Goal: Task Accomplishment & Management: Manage account settings

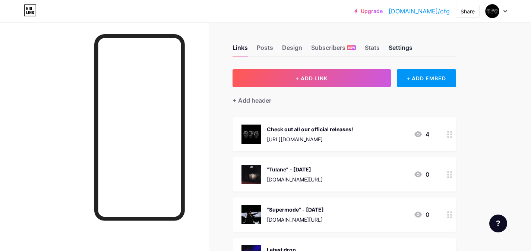
click at [400, 48] on div "Settings" at bounding box center [400, 49] width 24 height 13
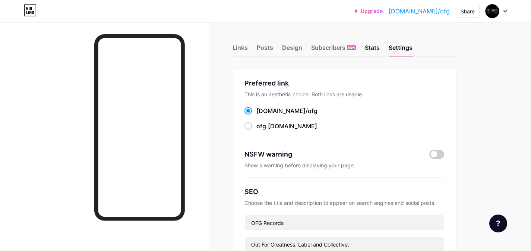
click at [372, 46] on div "Stats" at bounding box center [372, 49] width 15 height 13
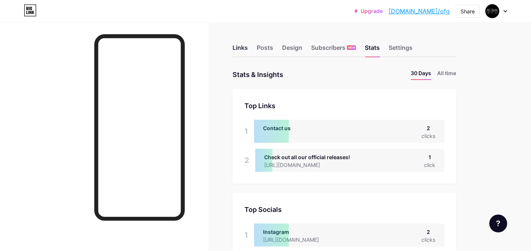
scroll to position [251, 531]
click at [245, 45] on div "Links" at bounding box center [239, 49] width 15 height 13
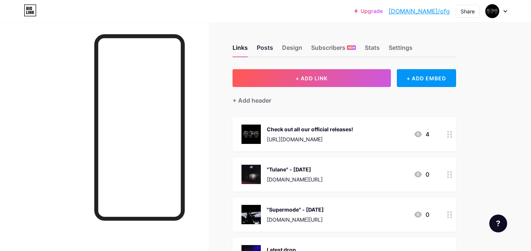
click at [261, 47] on div "Posts" at bounding box center [265, 49] width 16 height 13
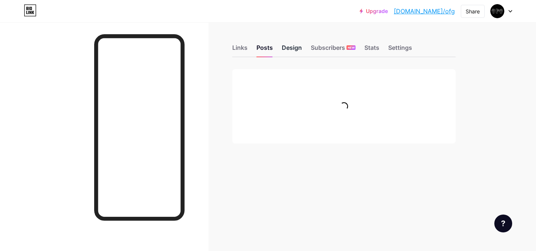
click at [287, 45] on div "Design" at bounding box center [292, 49] width 20 height 13
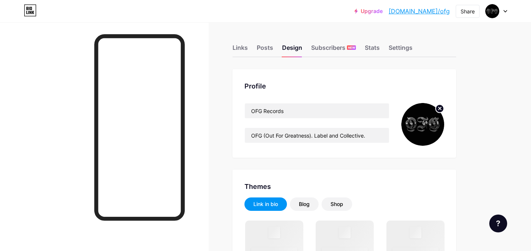
click at [438, 110] on circle at bounding box center [439, 109] width 8 height 8
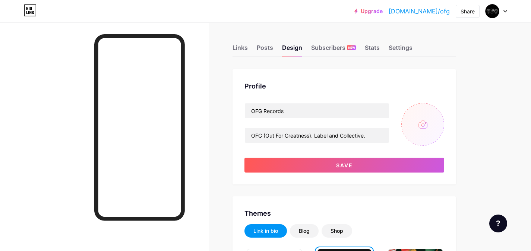
click at [423, 125] on input "file" at bounding box center [422, 124] width 43 height 43
click at [423, 115] on input "file" at bounding box center [422, 124] width 43 height 43
type input "C:\fakepath\OFG Records - black logo (updated).png"
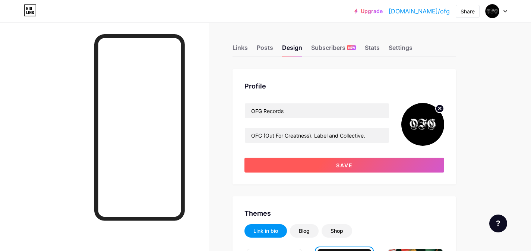
click at [352, 163] on span "Save" at bounding box center [344, 165] width 17 height 6
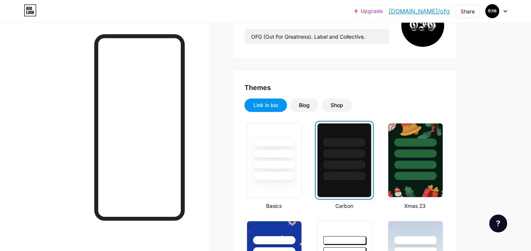
scroll to position [50, 0]
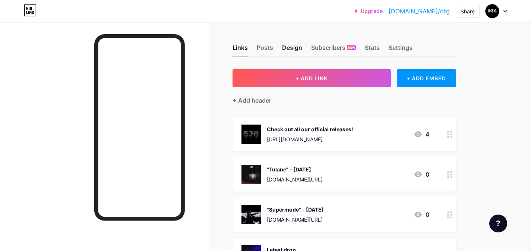
click at [289, 54] on div "Design" at bounding box center [292, 49] width 20 height 13
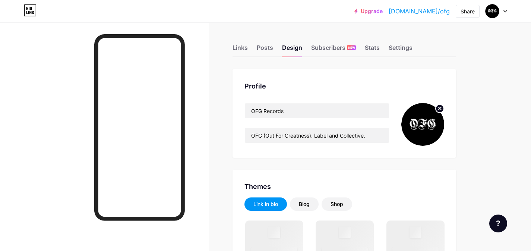
click at [434, 114] on img at bounding box center [422, 124] width 43 height 43
click at [436, 112] on icon at bounding box center [439, 108] width 9 height 9
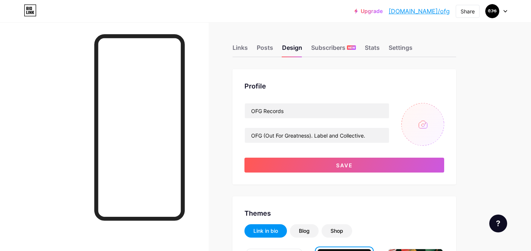
click at [420, 125] on input "file" at bounding box center [422, 124] width 43 height 43
click at [435, 119] on input "file" at bounding box center [422, 124] width 43 height 43
type input "C:\fakepath\logos-08.png"
click at [438, 108] on circle at bounding box center [439, 109] width 8 height 8
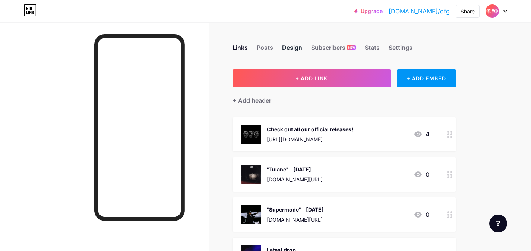
click at [283, 46] on div "Design" at bounding box center [292, 49] width 20 height 13
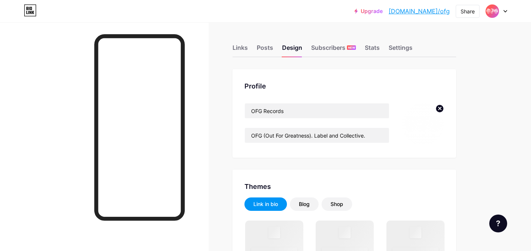
click at [439, 108] on icon at bounding box center [439, 108] width 3 height 3
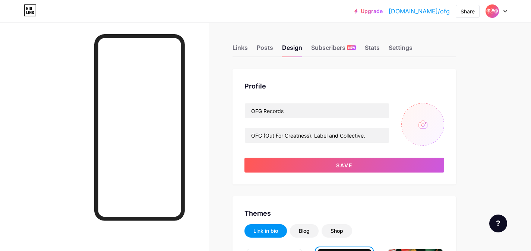
click at [429, 120] on input "file" at bounding box center [422, 124] width 43 height 43
type input "C:\fakepath\Black and White Modern Streetwear Sport Logo.png"
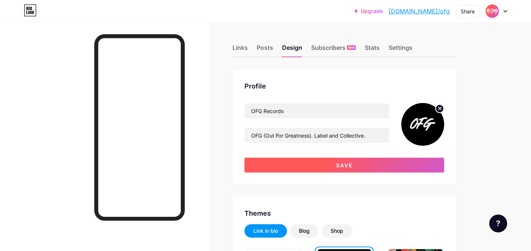
click at [347, 165] on span "Save" at bounding box center [344, 165] width 17 height 6
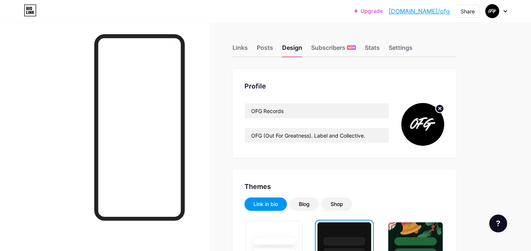
click at [285, 227] on div at bounding box center [274, 251] width 56 height 58
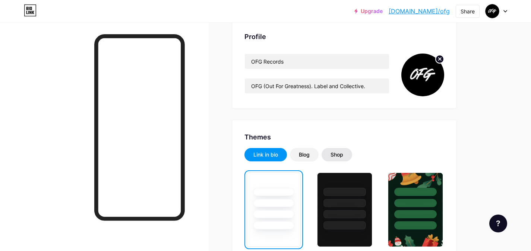
scroll to position [149, 0]
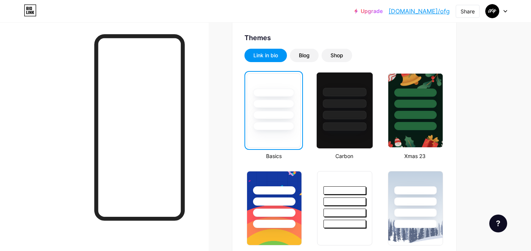
click at [338, 115] on div at bounding box center [345, 115] width 44 height 9
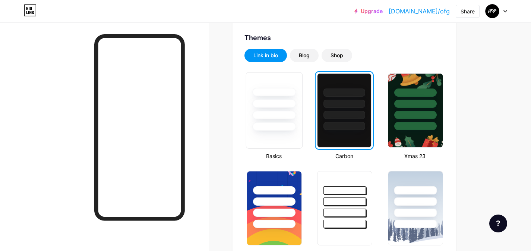
click at [267, 116] on div at bounding box center [274, 115] width 44 height 9
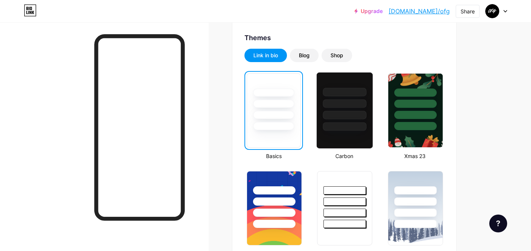
click at [334, 116] on div at bounding box center [345, 115] width 44 height 9
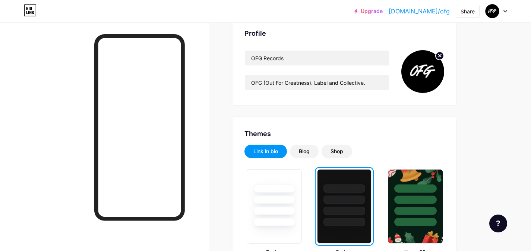
scroll to position [0, 0]
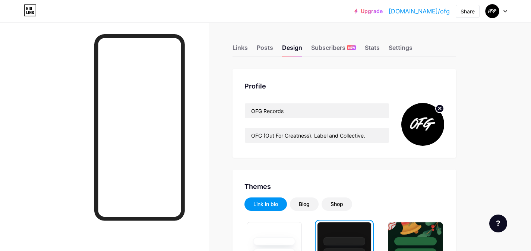
click at [437, 109] on circle at bounding box center [439, 109] width 8 height 8
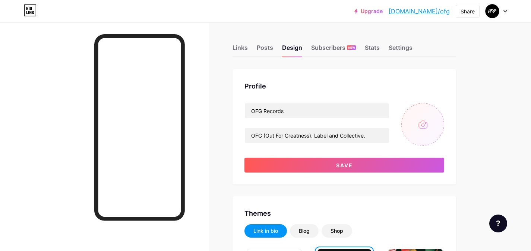
click at [431, 123] on input "file" at bounding box center [422, 124] width 43 height 43
type input "C:\fakepath\OFG Records - black logo (updated).png"
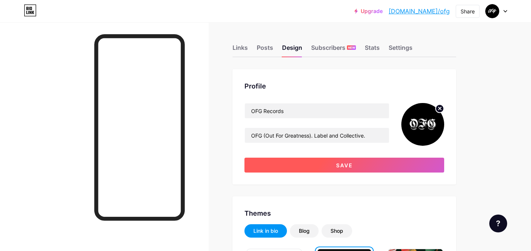
click at [377, 165] on button "Save" at bounding box center [344, 165] width 200 height 15
